Goal: Task Accomplishment & Management: Use online tool/utility

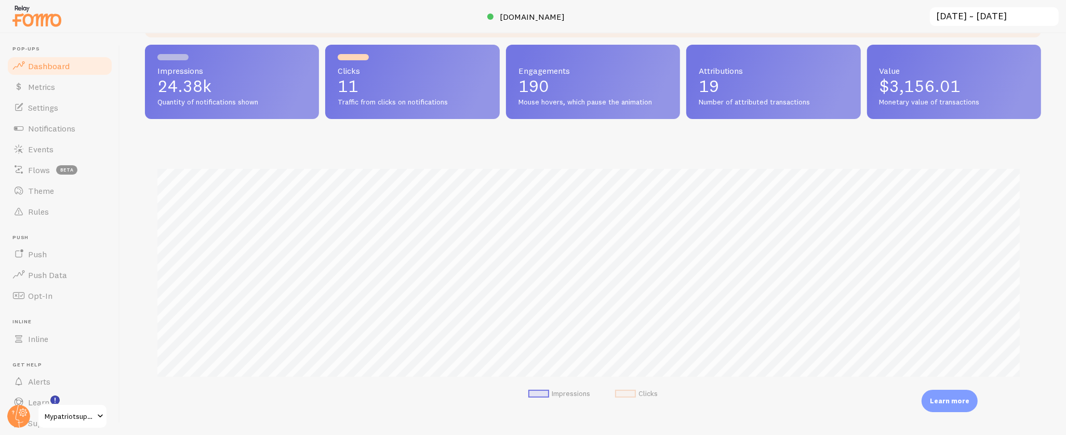
scroll to position [279, 0]
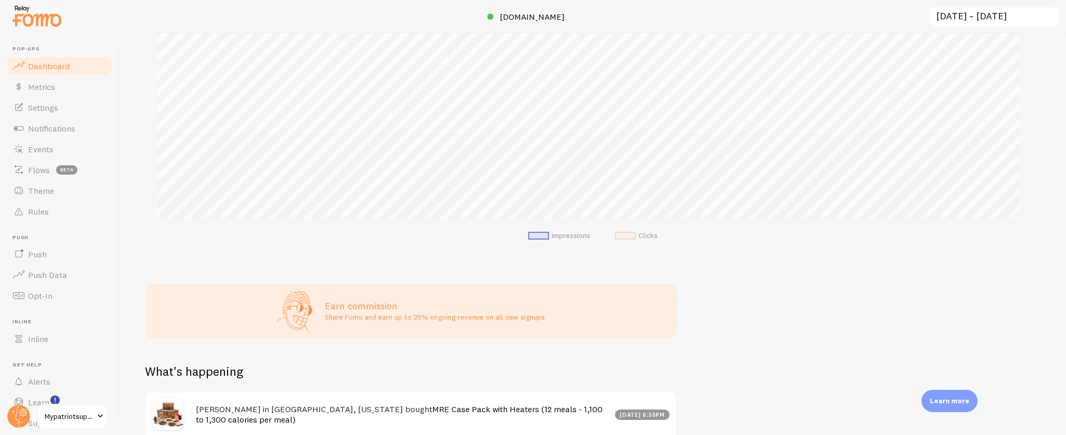
click at [51, 411] on span "Mypatriotsupply" at bounding box center [69, 416] width 49 height 12
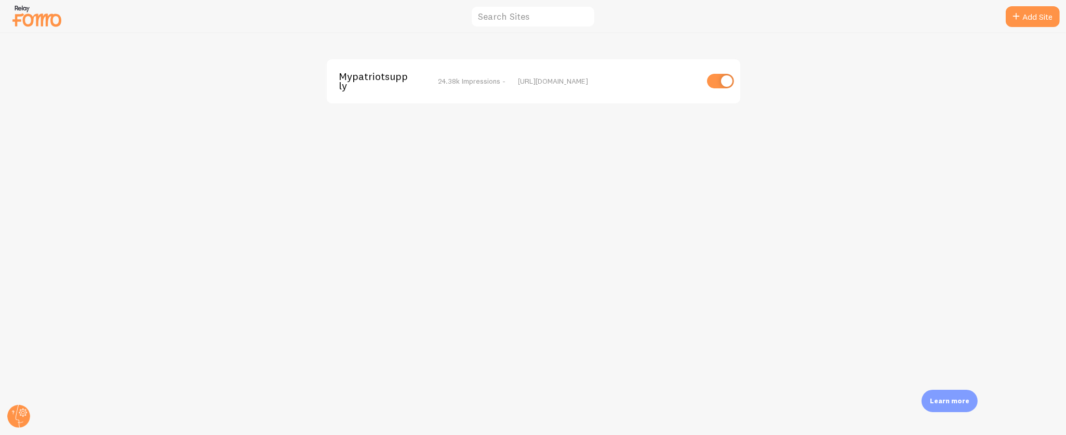
click at [364, 75] on span "Mypatriotsupply" at bounding box center [381, 81] width 84 height 19
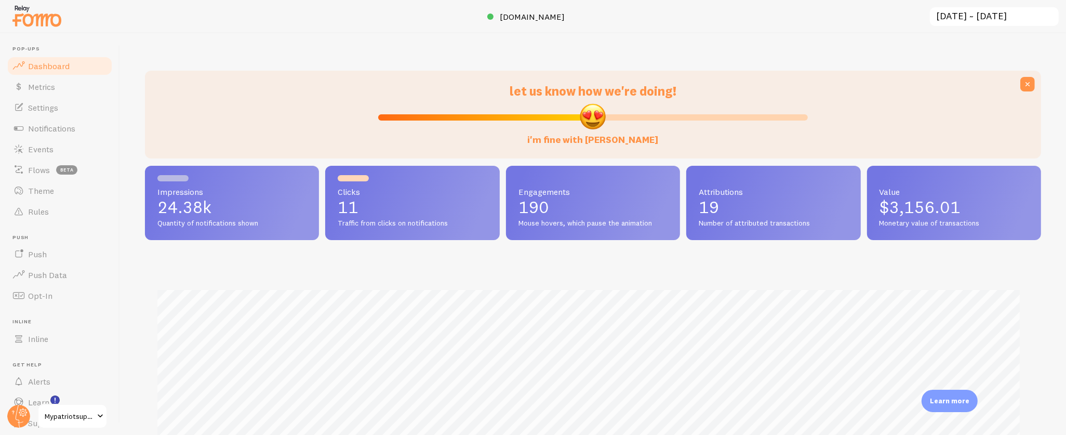
scroll to position [273, 887]
click at [49, 202] on link "Rules" at bounding box center [59, 211] width 107 height 21
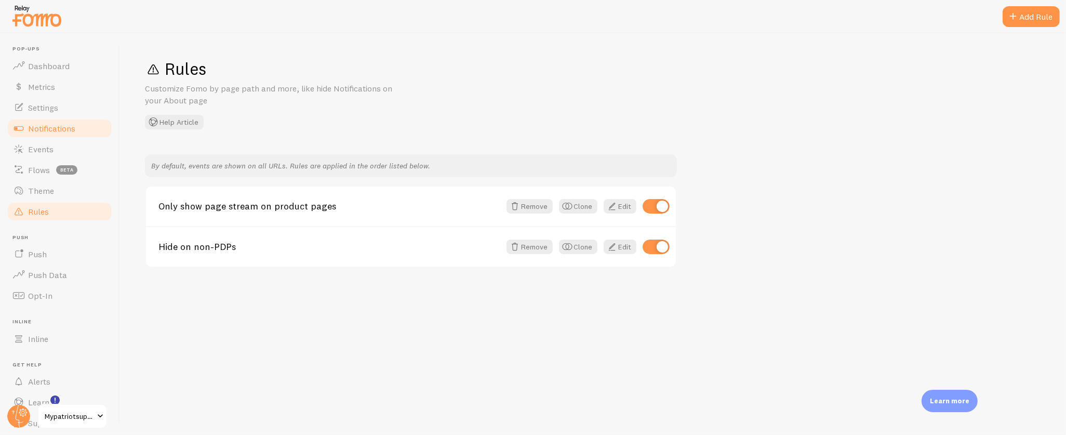
click at [56, 130] on span "Notifications" at bounding box center [51, 128] width 47 height 10
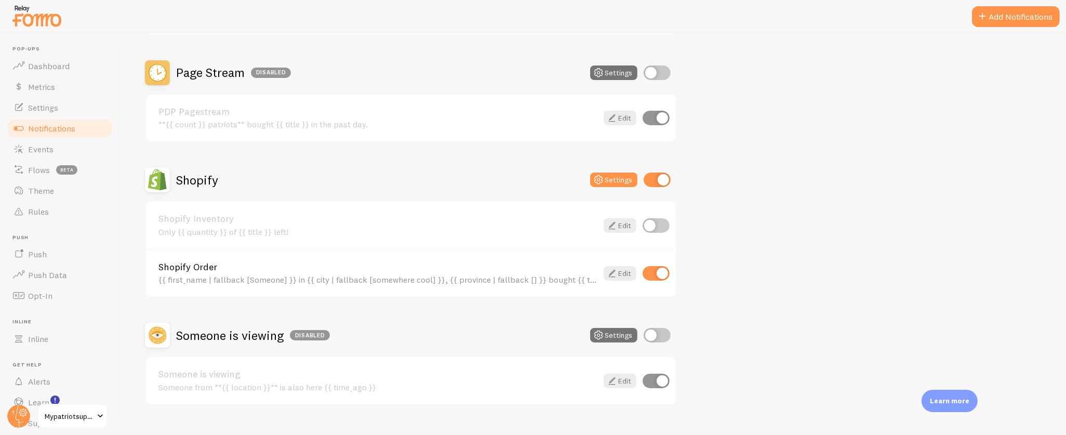
scroll to position [359, 0]
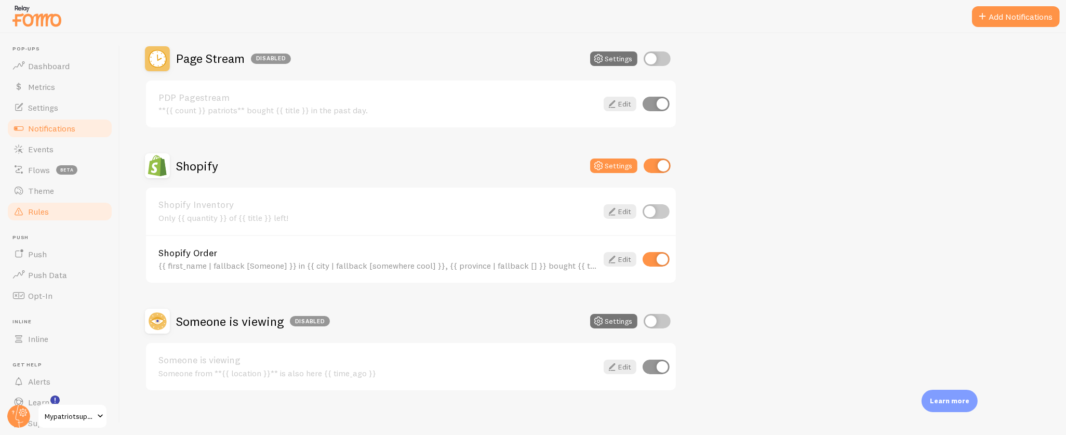
click at [50, 209] on link "Rules" at bounding box center [59, 211] width 107 height 21
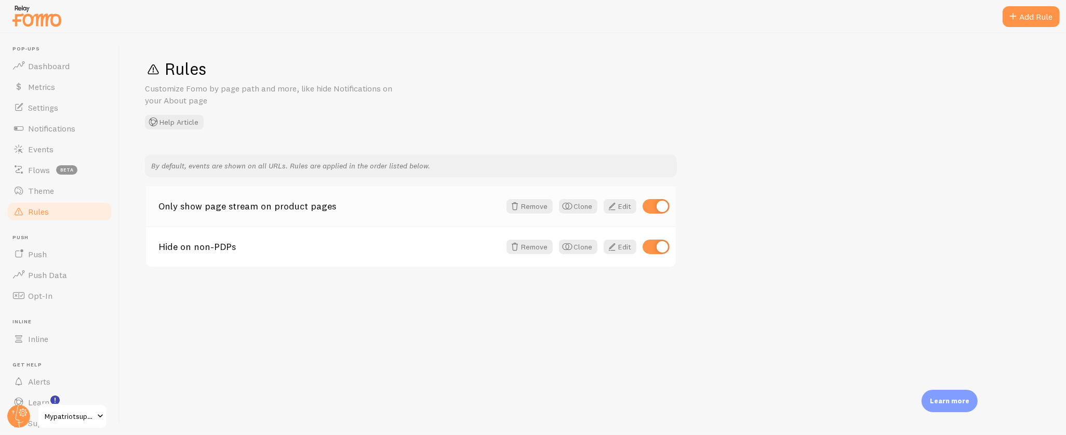
click at [241, 215] on div "Only show page stream on product pages Remove Clone Edit" at bounding box center [411, 206] width 530 height 39
click at [243, 199] on div "Only show page stream on product pages Remove Clone Edit" at bounding box center [411, 206] width 530 height 39
click at [244, 207] on link "Only show page stream on product pages" at bounding box center [329, 206] width 342 height 9
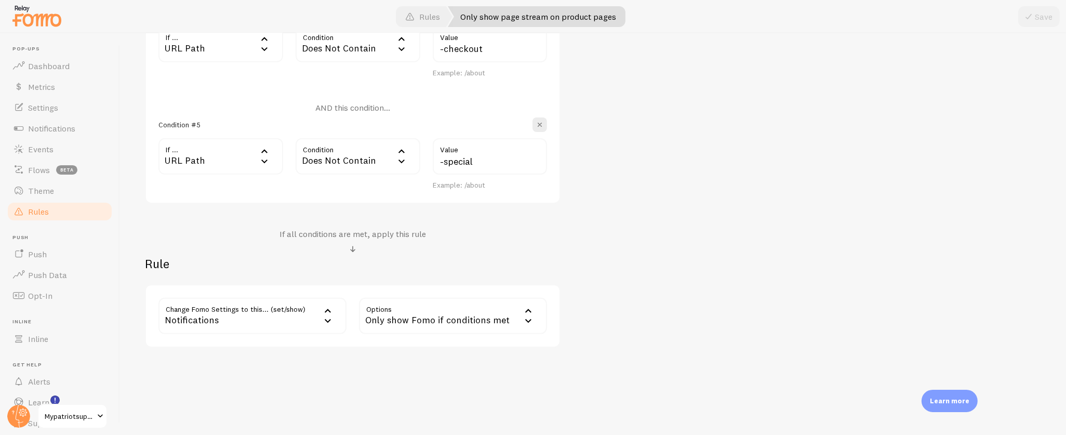
scroll to position [699, 0]
